Goal: Ask a question

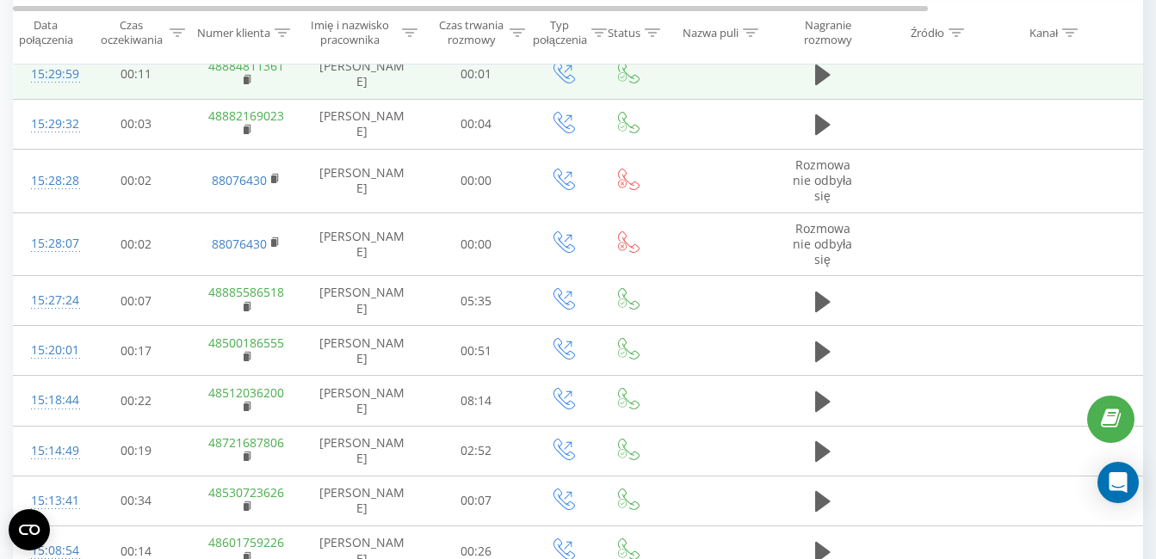
click at [907, 66] on td at bounding box center [932, 74] width 116 height 50
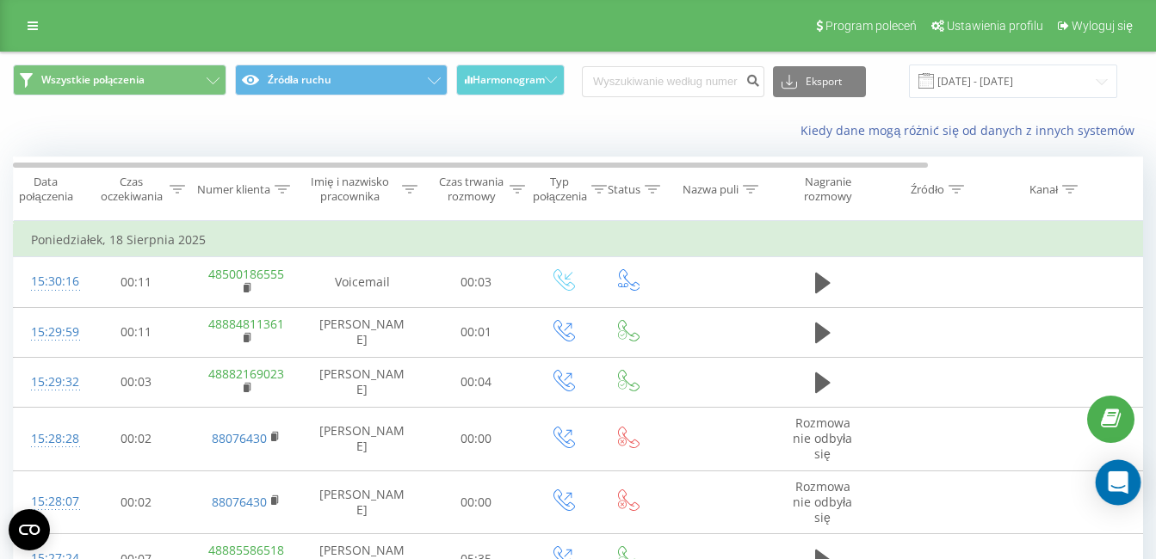
click at [1125, 495] on div "Open Intercom Messenger" at bounding box center [1118, 483] width 46 height 46
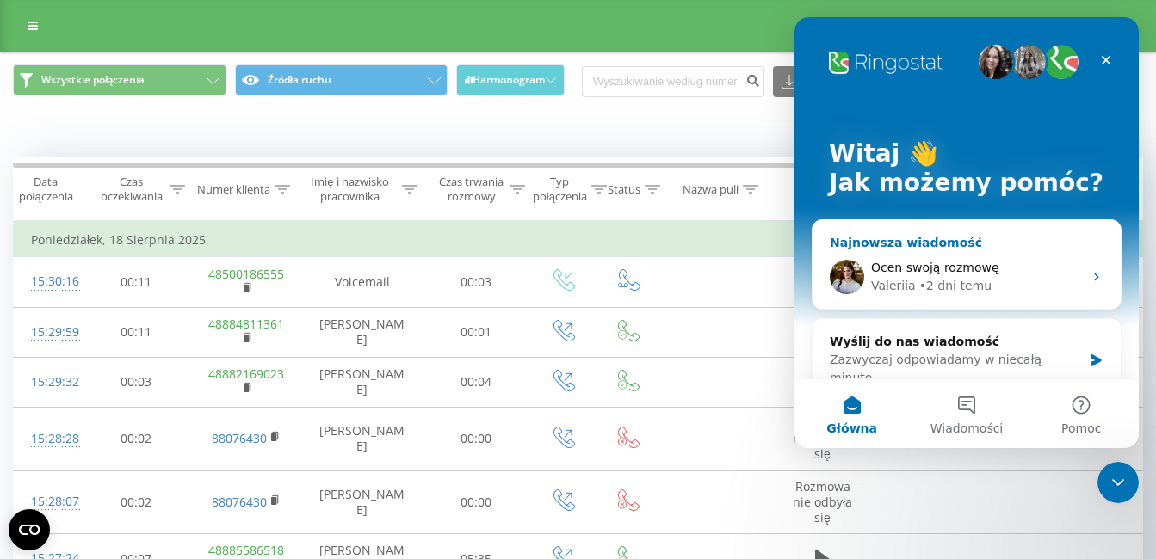
click at [990, 268] on div "Ocen swoją rozmowę" at bounding box center [977, 268] width 212 height 18
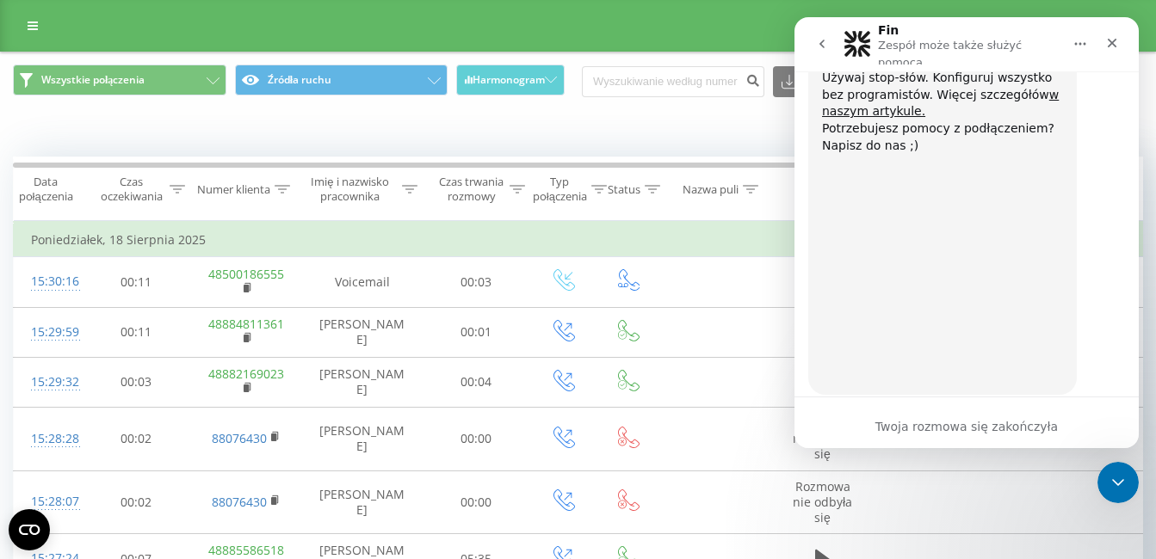
scroll to position [2608, 0]
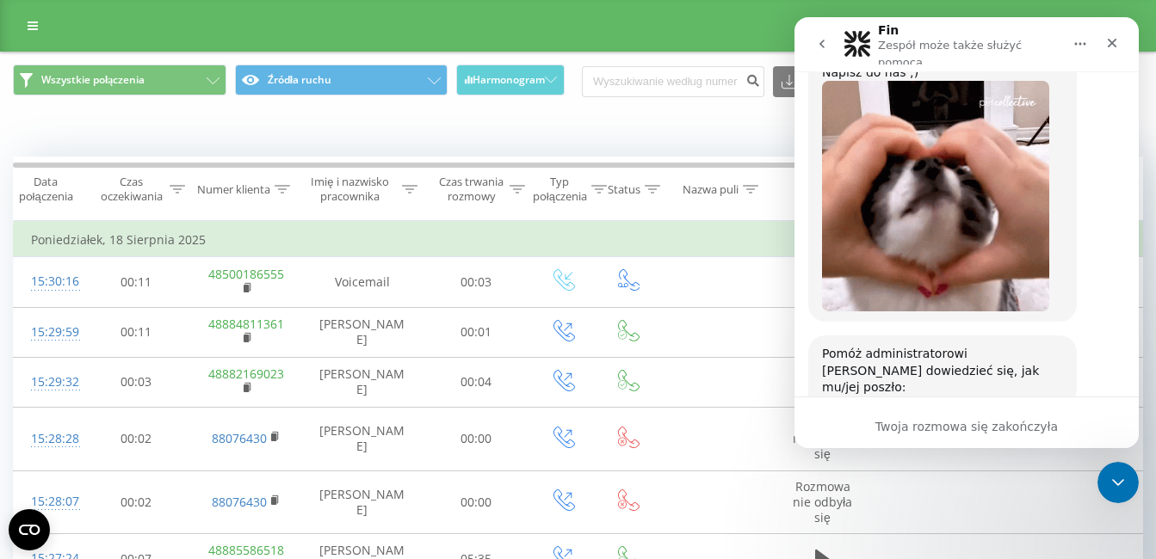
click at [977, 456] on span "Dobra" at bounding box center [968, 471] width 31 height 31
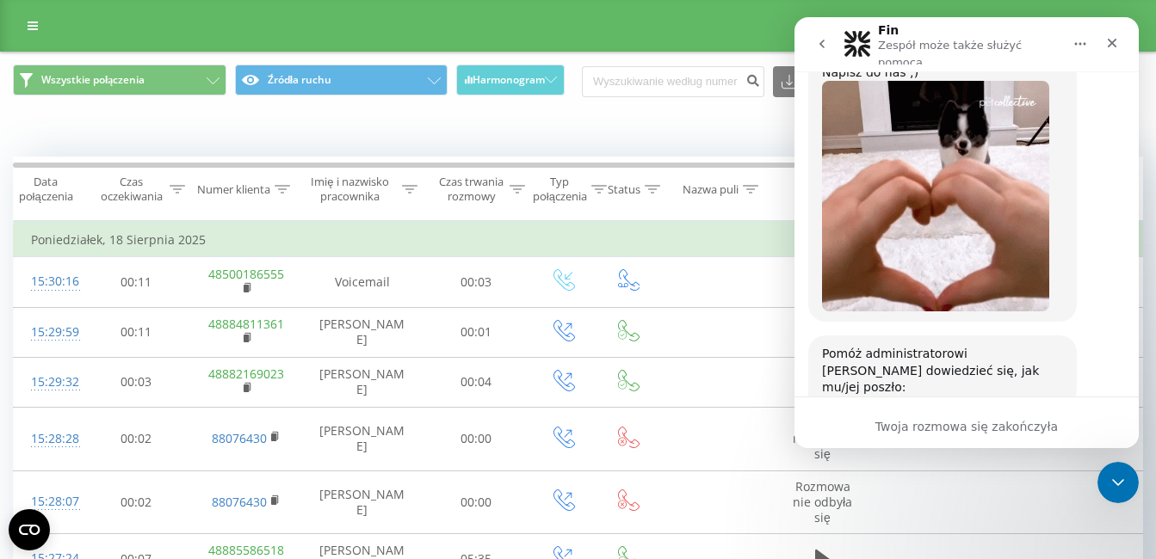
scroll to position [2655, 0]
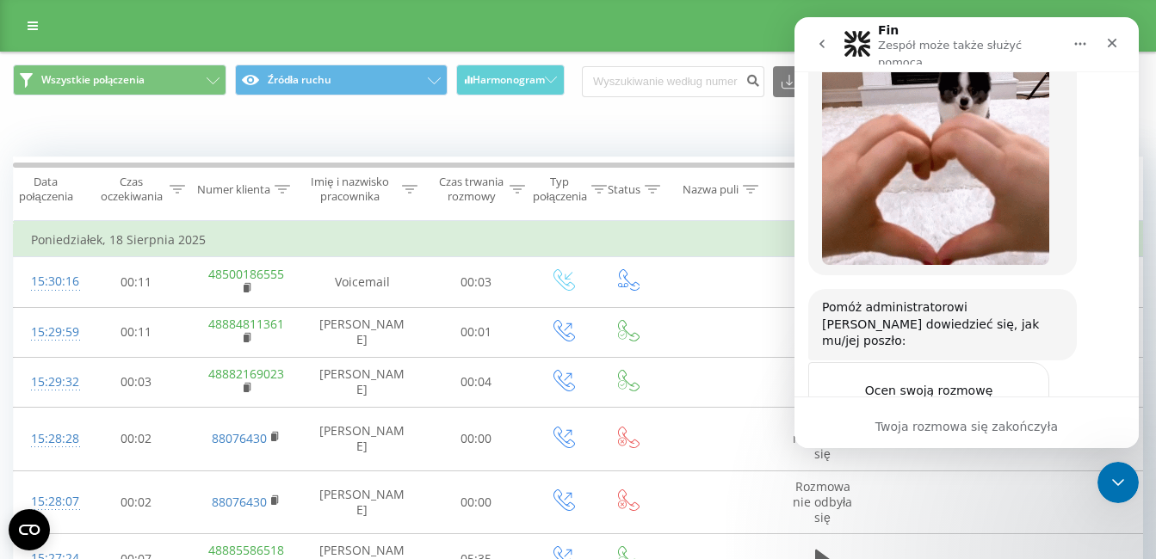
click at [1012, 481] on div "Prześlij" at bounding box center [1018, 498] width 34 height 34
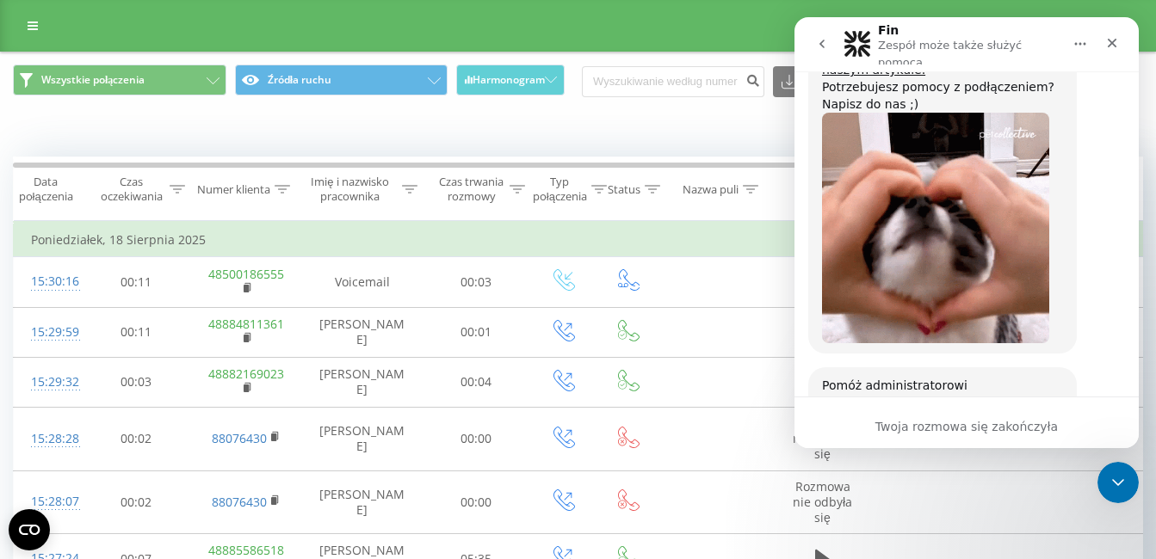
scroll to position [2404, 0]
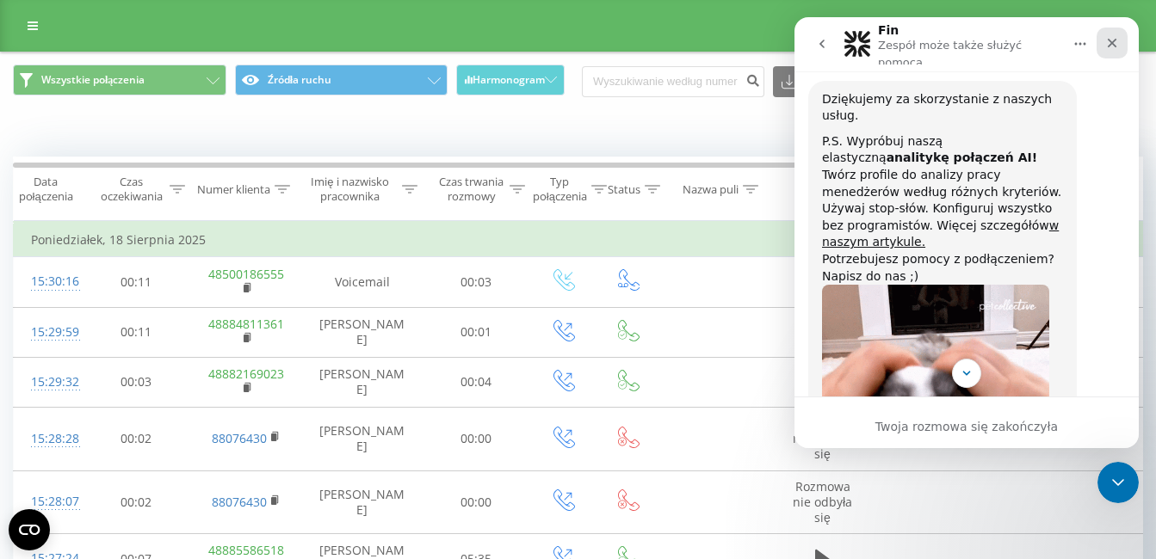
click at [1115, 39] on icon "Zamknij" at bounding box center [1111, 43] width 9 height 9
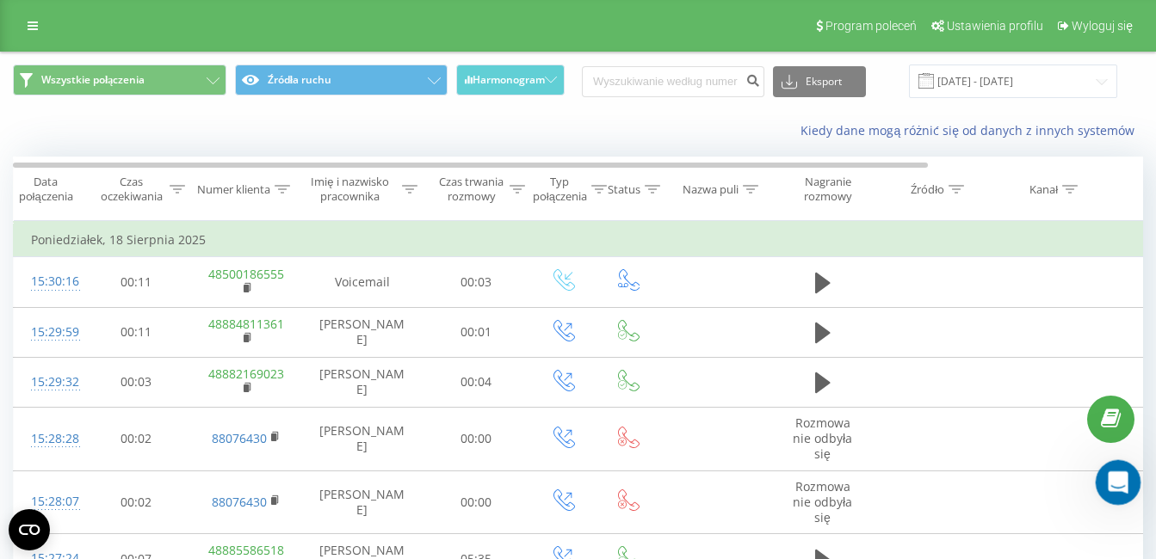
scroll to position [2576, 0]
click at [1117, 490] on icon "Otwórz komunikator Intercom" at bounding box center [1115, 480] width 28 height 28
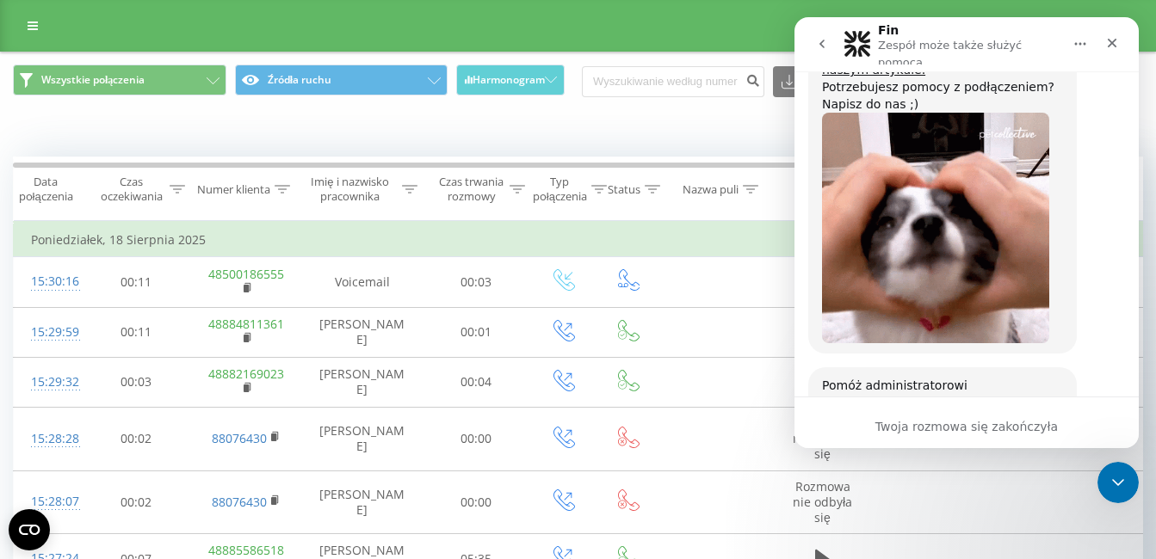
click at [821, 49] on button "go back" at bounding box center [821, 44] width 33 height 33
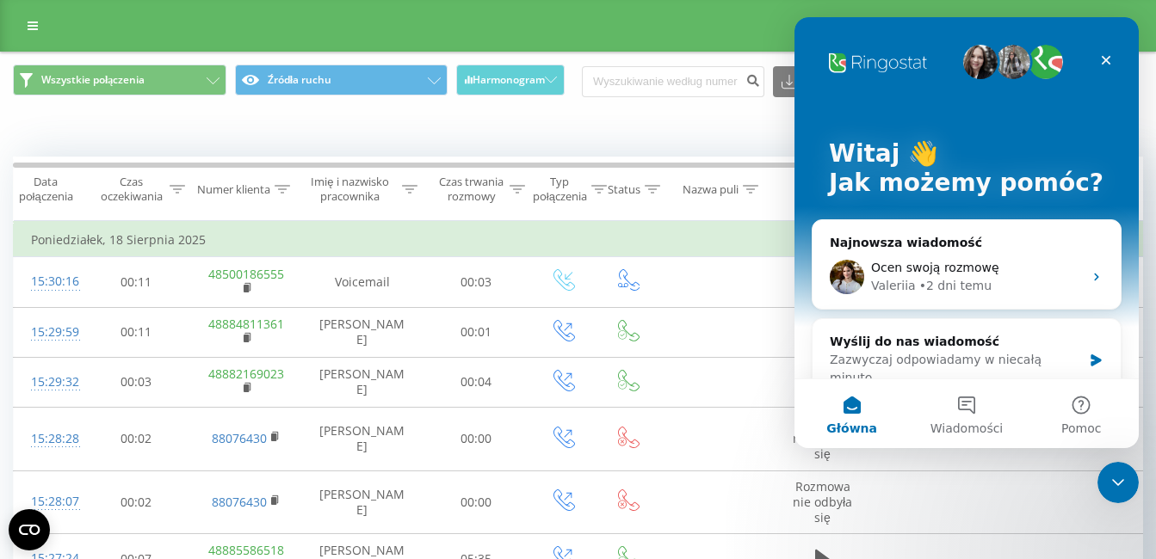
scroll to position [0, 0]
click at [954, 408] on button "Wiadomości" at bounding box center [966, 413] width 114 height 69
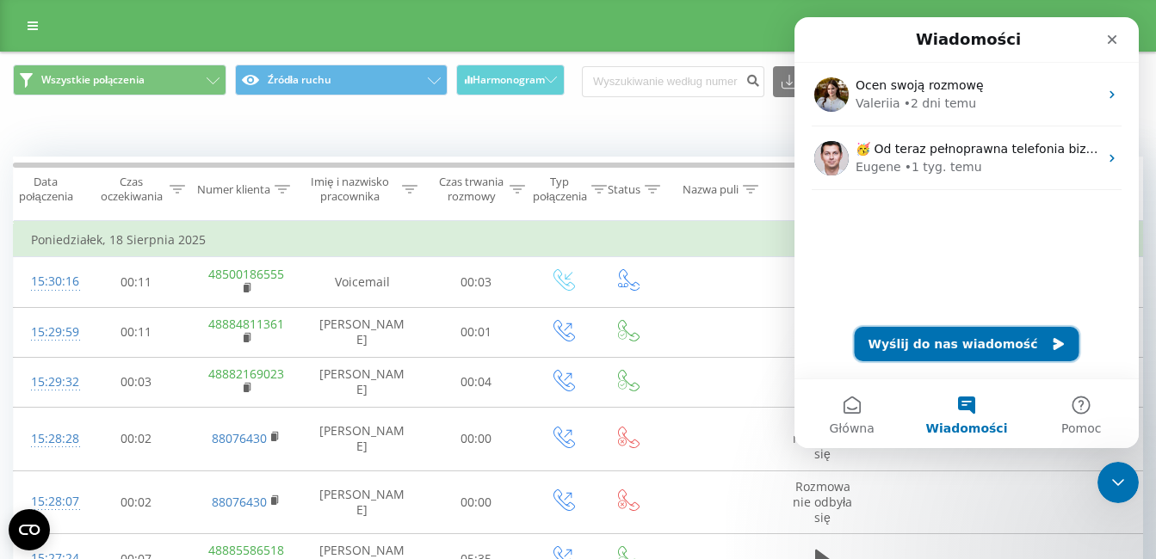
click at [992, 342] on button "Wyślij do nas wiadomość" at bounding box center [966, 344] width 225 height 34
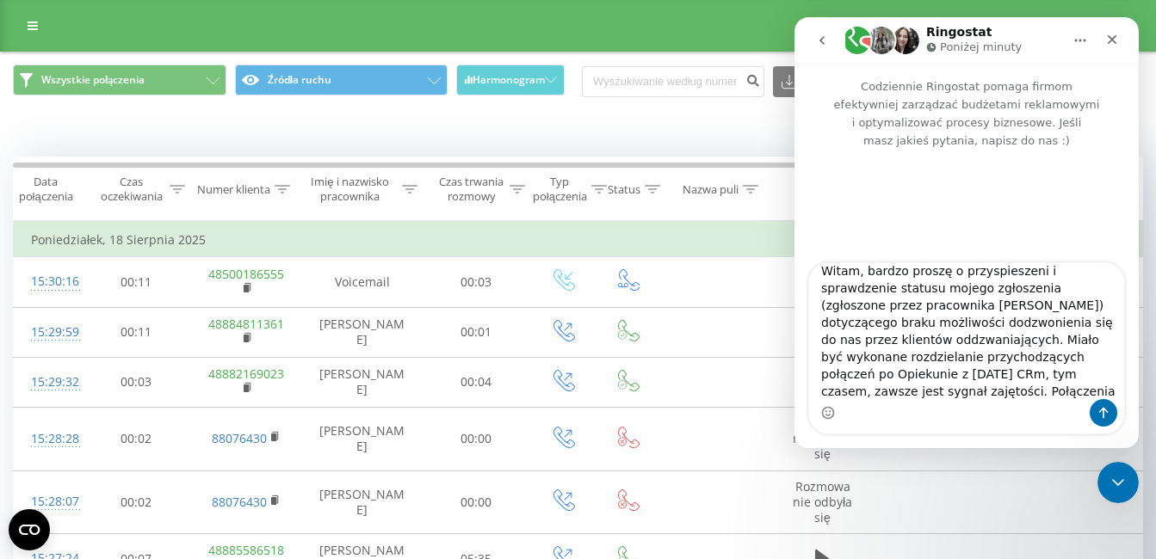
scroll to position [28, 0]
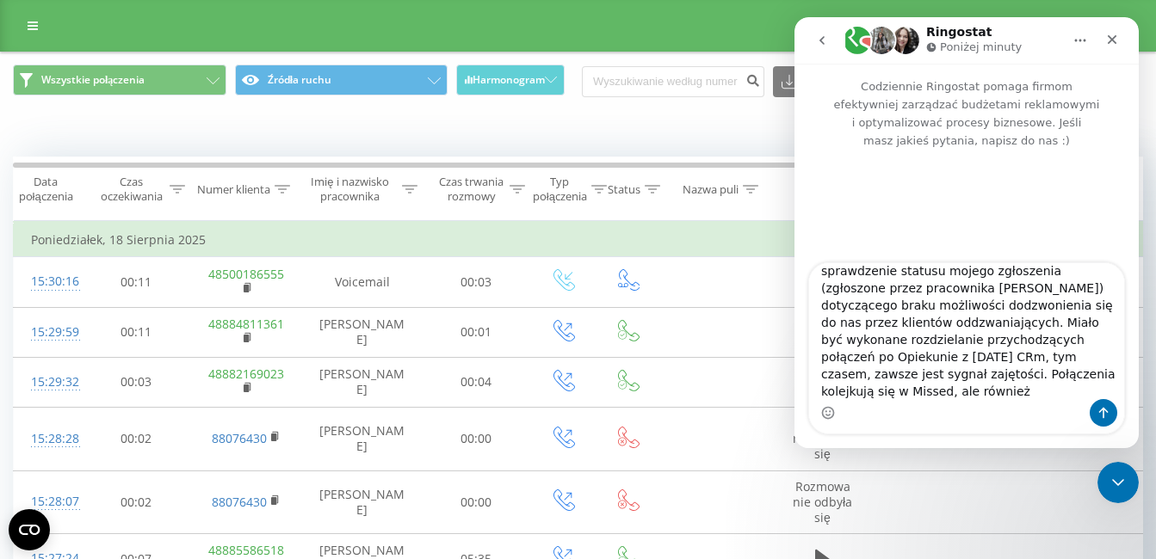
click at [838, 395] on textarea "Witam, bardzo proszę o przyspieszeni i sprawdzenie statusu mojego zgłoszenia (z…" at bounding box center [966, 331] width 315 height 136
click at [1041, 403] on div "Komunikator Intercom" at bounding box center [966, 413] width 315 height 28
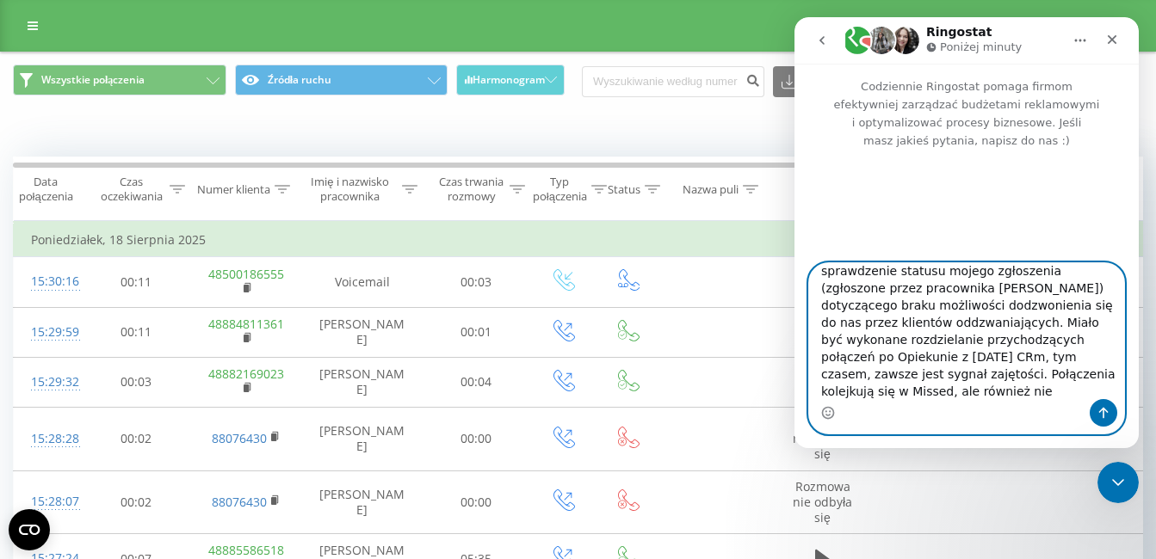
click at [999, 374] on textarea "Witam, bardzo proszę o przyspieszeni i sprawdzenie statusu mojego zgłoszenia (z…" at bounding box center [966, 331] width 315 height 136
click at [866, 393] on textarea "Witam, bardzo proszę o przyspieszeni i sprawdzenie statusu mojego zgłoszenia (z…" at bounding box center [966, 331] width 315 height 136
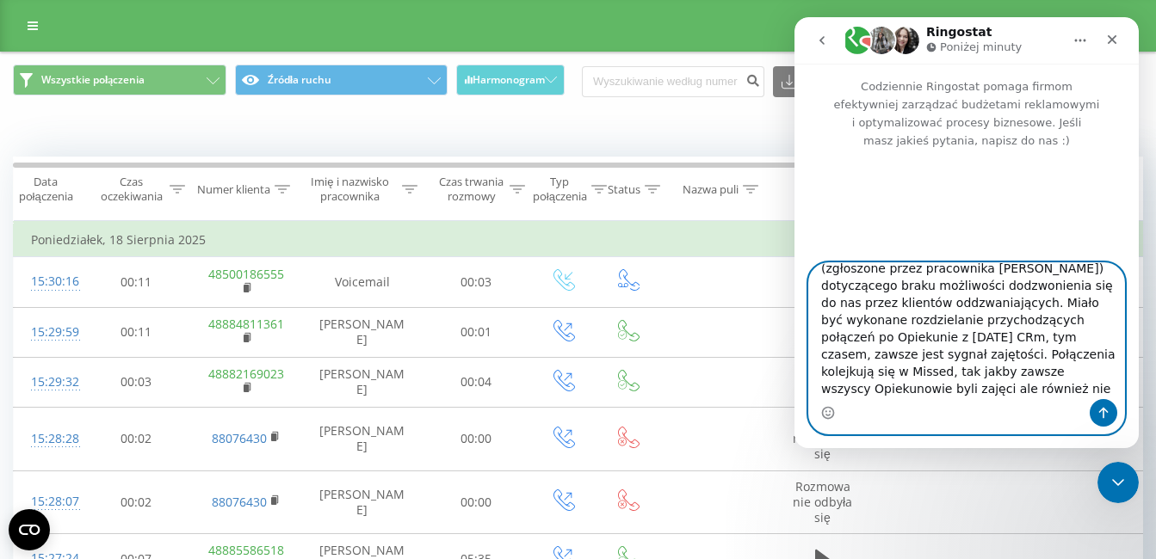
click at [910, 394] on textarea "Witam, bardzo proszę o przyspieszeni i sprawdzenie statusu mojego zgłoszenia (z…" at bounding box center [966, 331] width 315 height 136
click at [860, 392] on textarea "Witam, bardzo proszę o przyspieszeni i sprawdzenie statusu mojego zgłoszenia (z…" at bounding box center [966, 331] width 315 height 136
click at [995, 390] on textarea "Witam, bardzo proszę o przyspieszeni i sprawdzenie statusu mojego zgłoszenia (z…" at bounding box center [966, 331] width 315 height 136
type textarea "Witam, bardzo proszę o przyspieszeni i sprawdzenie statusu mojego zgłoszenia (z…"
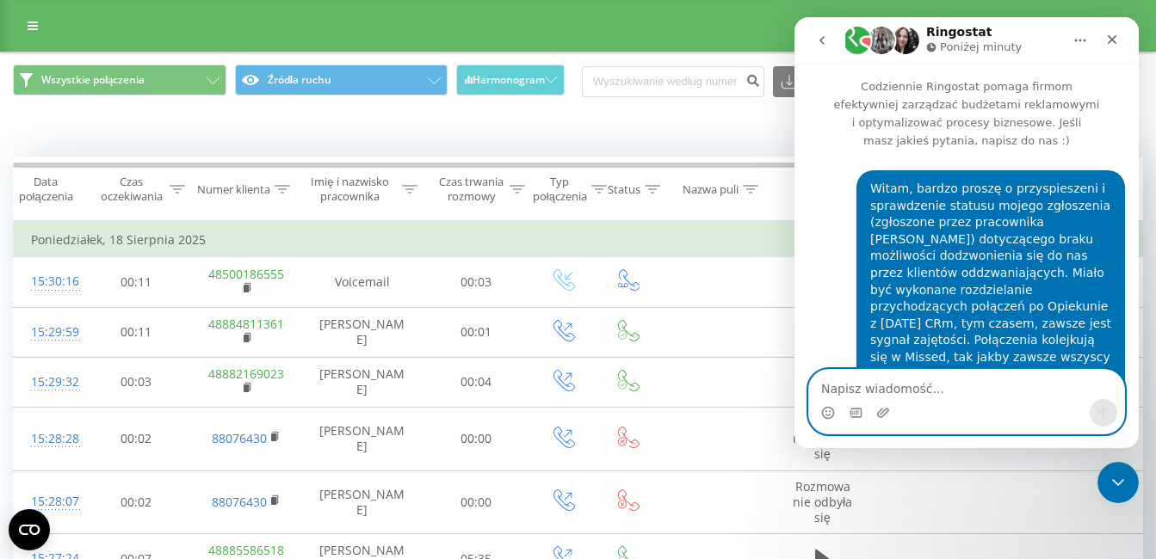
scroll to position [0, 0]
type textarea "Pr"
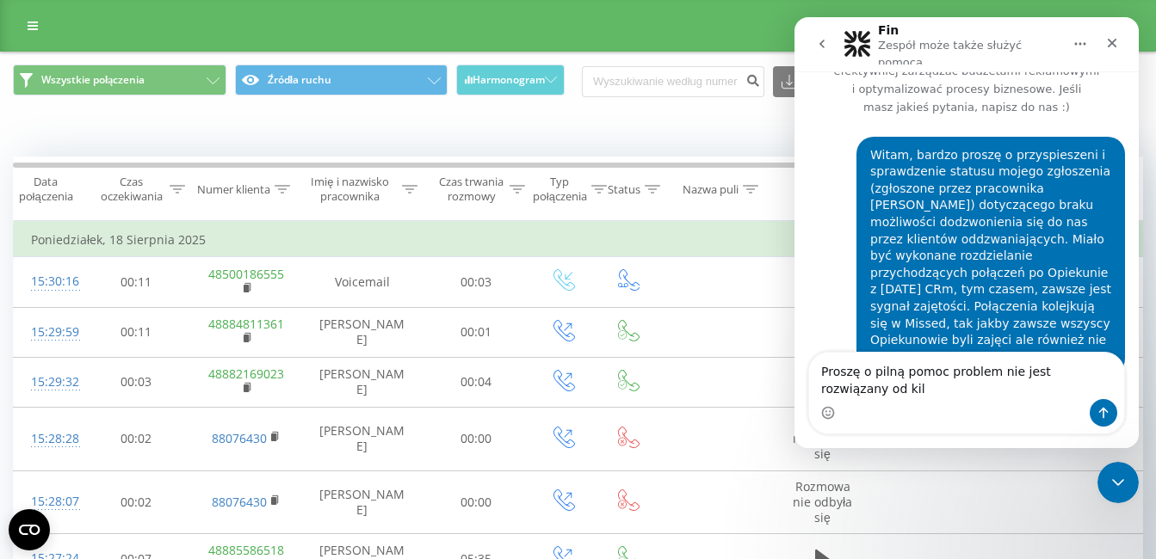
scroll to position [59, 0]
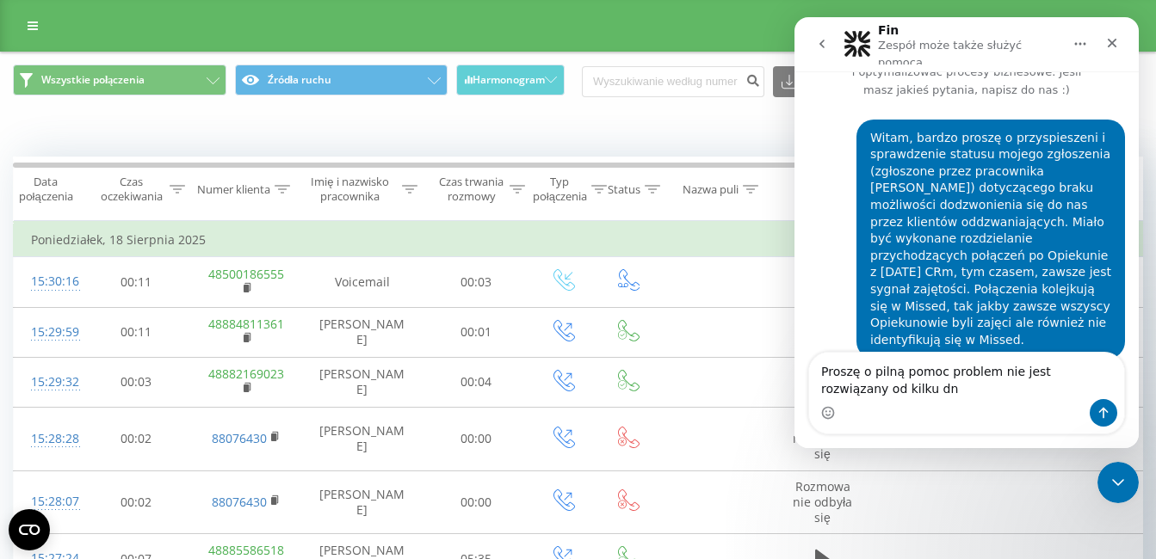
type textarea "Proszę o pilną pomoc problem nie jest rozwiązany od kilku dni"
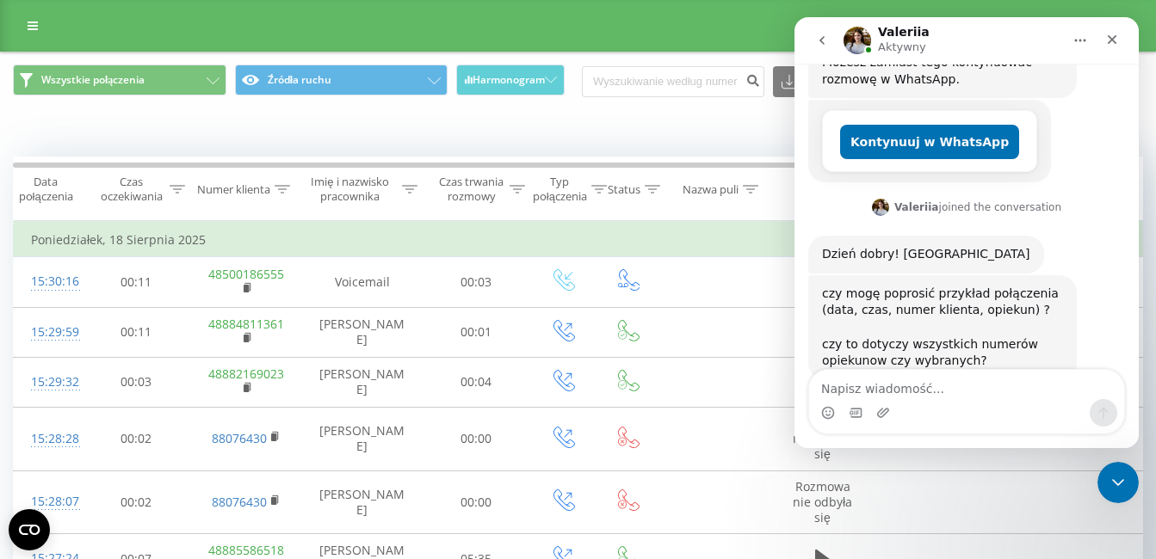
scroll to position [580, 0]
